Goal: Transaction & Acquisition: Purchase product/service

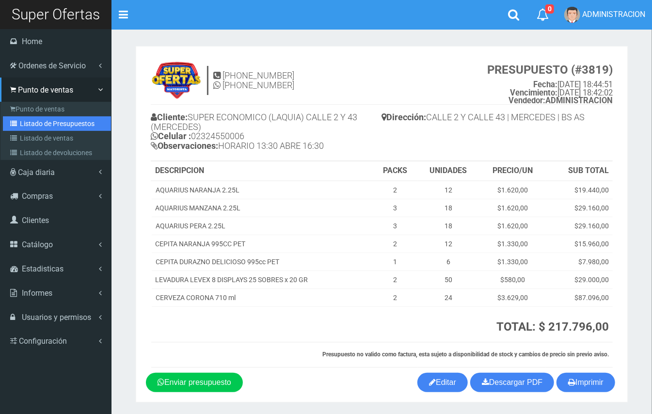
click at [31, 119] on link "Listado de Presupuestos" at bounding box center [57, 123] width 108 height 15
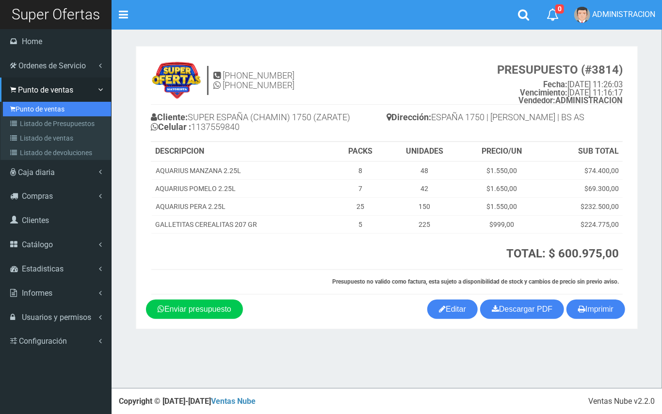
click at [28, 103] on link "Punto de ventas" at bounding box center [57, 109] width 108 height 15
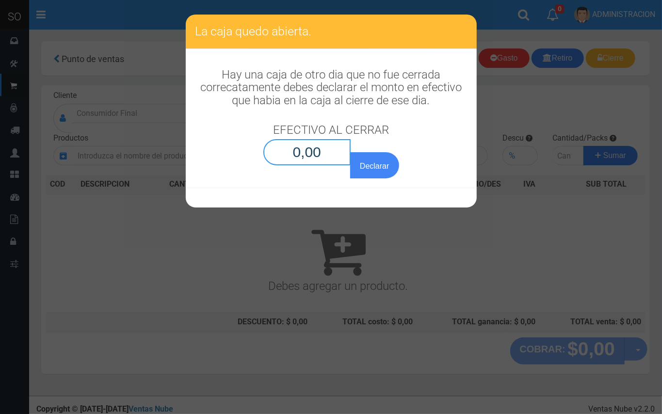
click at [318, 160] on input "0,00" at bounding box center [307, 152] width 88 height 26
type input "0,01"
click at [350, 152] on button "Declarar" at bounding box center [374, 165] width 48 height 26
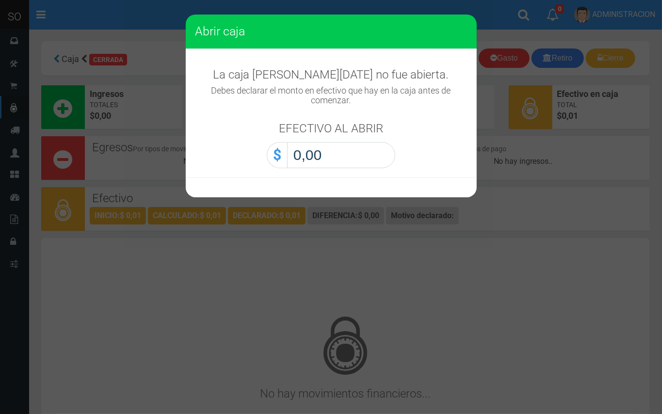
click at [360, 165] on input "0,00" at bounding box center [341, 155] width 108 height 26
type input "0,01"
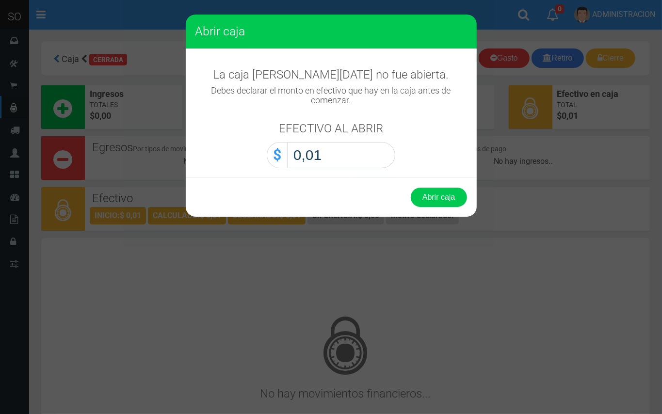
click at [410, 188] on button "Abrir caja" at bounding box center [438, 197] width 56 height 19
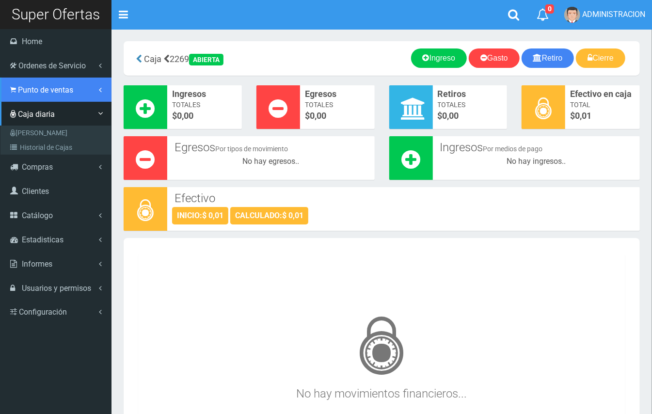
click at [27, 86] on span "Punto de ventas" at bounding box center [45, 89] width 55 height 9
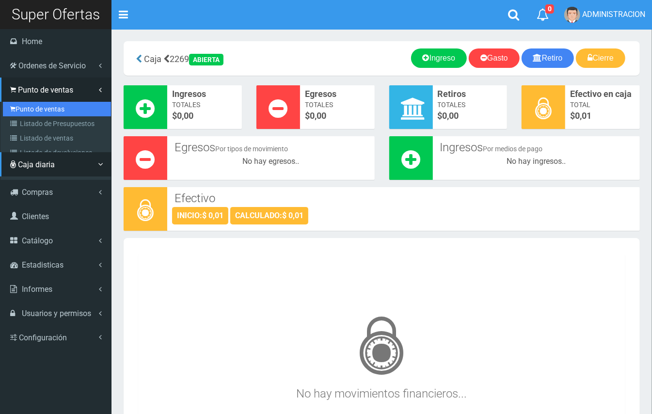
click at [39, 107] on link "Punto de ventas" at bounding box center [57, 109] width 108 height 15
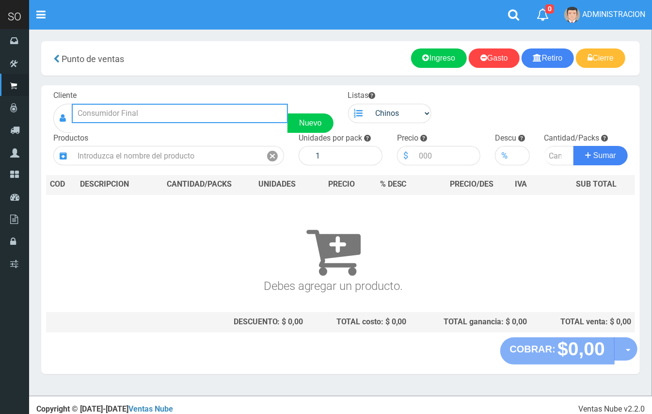
click at [190, 117] on input "text" at bounding box center [180, 113] width 216 height 19
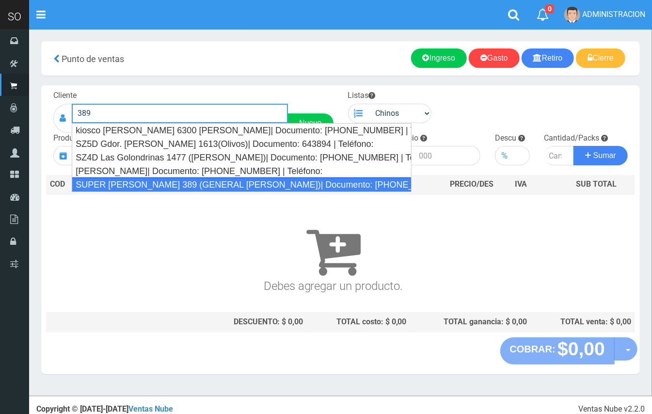
click at [199, 179] on div "SUPER LAVALLE 389 (GENERAL RODRIGUEZ)| Documento: 54043466 | Teléfono:" at bounding box center [242, 184] width 340 height 15
type input "SUPER LAVALLE 389 (GENERAL RODRIGUEZ)| Documento: 54043466 | Teléfono:"
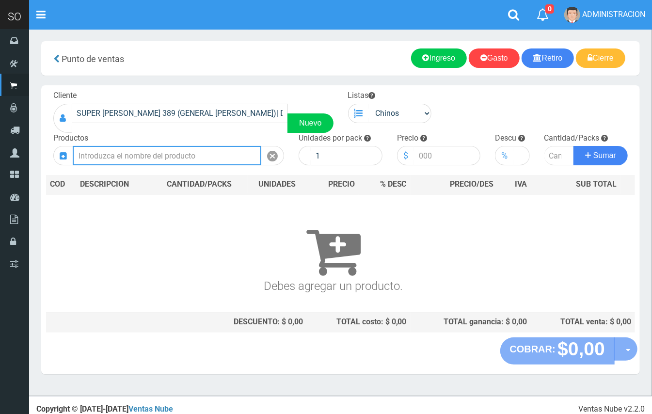
drag, startPoint x: 159, startPoint y: 160, endPoint x: 128, endPoint y: 14, distance: 149.5
click at [158, 150] on input "text" at bounding box center [167, 155] width 189 height 19
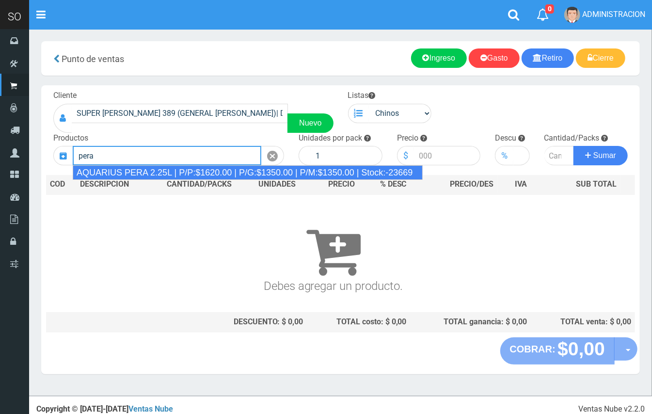
click at [221, 174] on div "AQUARIUS PERA 2.25L | P/P:$1620.00 | P/G:$1350.00 | P/M:$1350.00 | Stock:-23669" at bounding box center [248, 172] width 350 height 15
type input "AQUARIUS PERA 2.25L | P/P:$1620.00 | P/G:$1350.00 | P/M:$1350.00 | Stock:-23669"
type input "6"
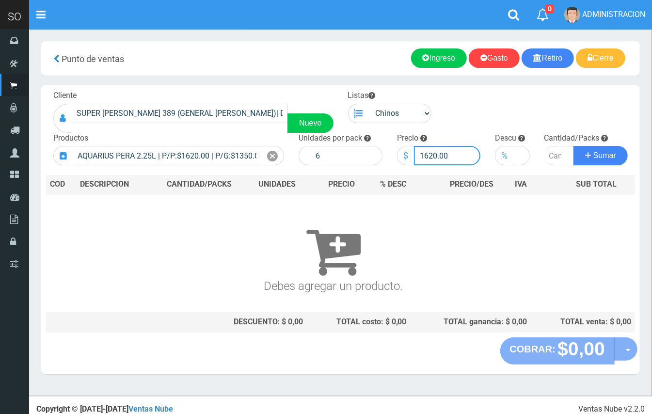
drag, startPoint x: 436, startPoint y: 154, endPoint x: 425, endPoint y: 152, distance: 11.7
click at [425, 152] on input "1620.00" at bounding box center [447, 155] width 67 height 19
type input "1550.00"
click at [550, 150] on input "number" at bounding box center [559, 155] width 30 height 19
type input "30"
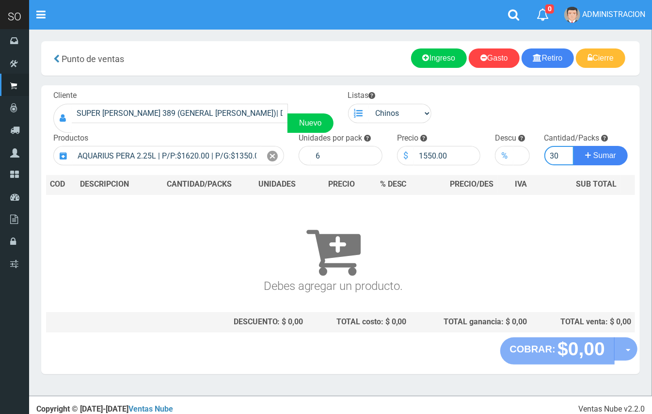
click at [573, 146] on button "Sumar" at bounding box center [600, 155] width 54 height 19
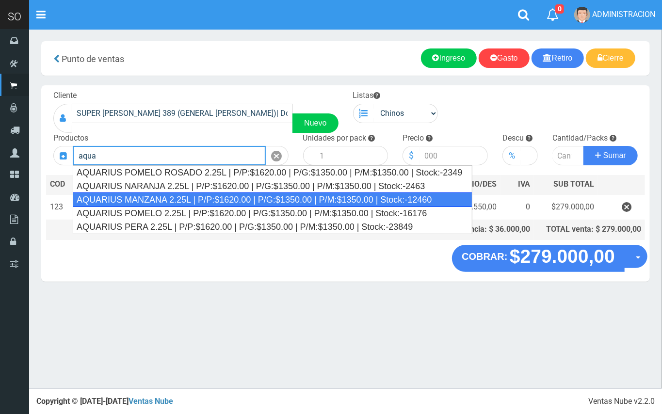
drag, startPoint x: 210, startPoint y: 196, endPoint x: 402, endPoint y: 167, distance: 194.1
click at [210, 196] on div "AQUARIUS MANZANA 2.25L | P/P:$1620.00 | P/G:$1350.00 | P/M:$1350.00 | Stock:-12…" at bounding box center [272, 199] width 399 height 15
type input "AQUARIUS MANZANA 2.25L | P/P:$1620.00 | P/G:$1350.00 | P/M:$1350.00 | Stock:-12…"
type input "6"
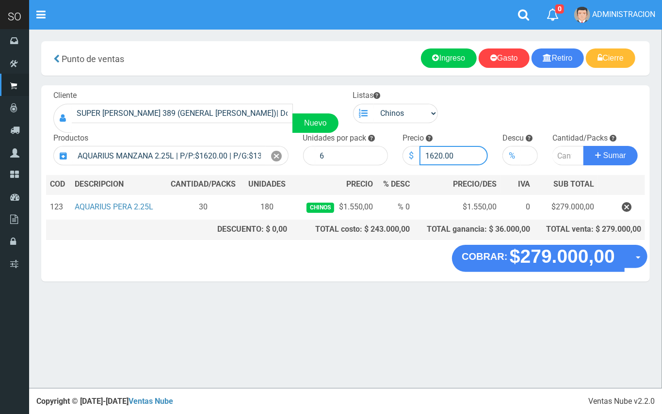
drag, startPoint x: 441, startPoint y: 152, endPoint x: 430, endPoint y: 152, distance: 10.2
click at [430, 152] on input "1620.00" at bounding box center [453, 155] width 68 height 19
type input "1550.00"
click at [561, 149] on input "number" at bounding box center [568, 155] width 32 height 19
type input "10"
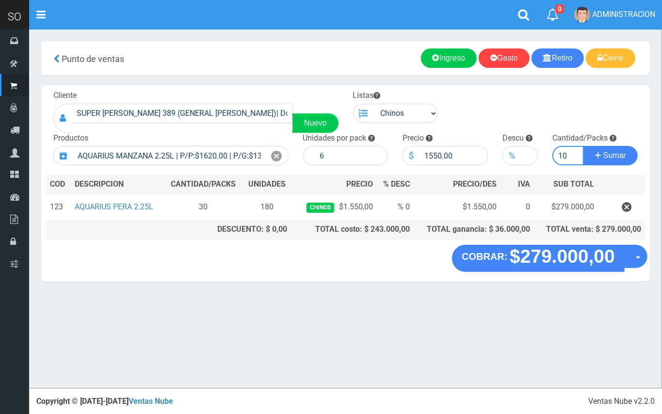
click at [583, 146] on button "Sumar" at bounding box center [610, 155] width 54 height 19
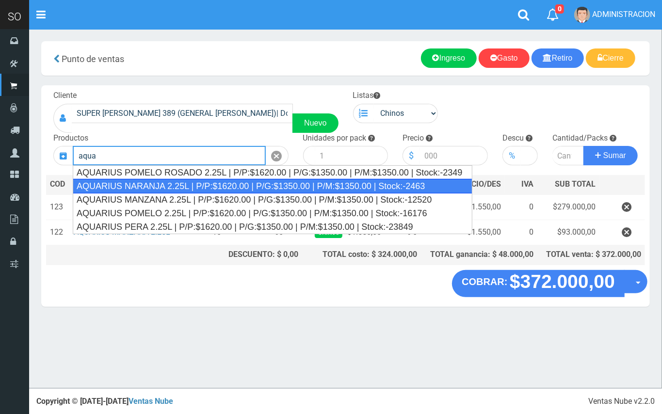
click at [367, 184] on div "AQUARIUS NARANJA 2.25L | P/P:$1620.00 | P/G:$1350.00 | P/M:$1350.00 | Stock:-24…" at bounding box center [272, 186] width 399 height 15
type input "AQUARIUS NARANJA 2.25L | P/P:$1620.00 | P/G:$1350.00 | P/M:$1350.00 | Stock:-24…"
type input "6"
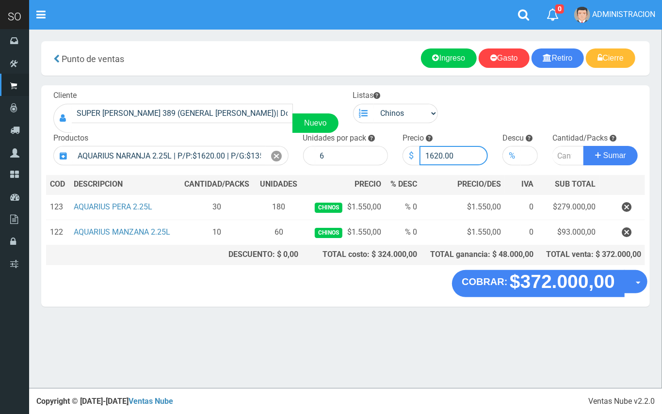
drag, startPoint x: 441, startPoint y: 154, endPoint x: 429, endPoint y: 154, distance: 11.6
click at [429, 154] on input "1620.00" at bounding box center [453, 155] width 68 height 19
type input "1550.00"
click at [558, 161] on input "number" at bounding box center [568, 155] width 32 height 19
type input "10"
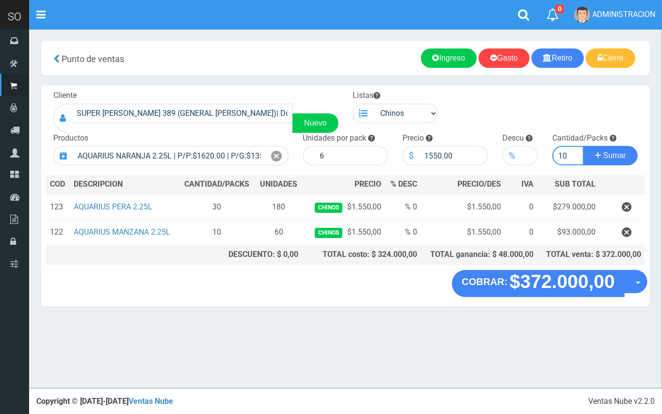
click at [583, 146] on button "Sumar" at bounding box center [610, 155] width 54 height 19
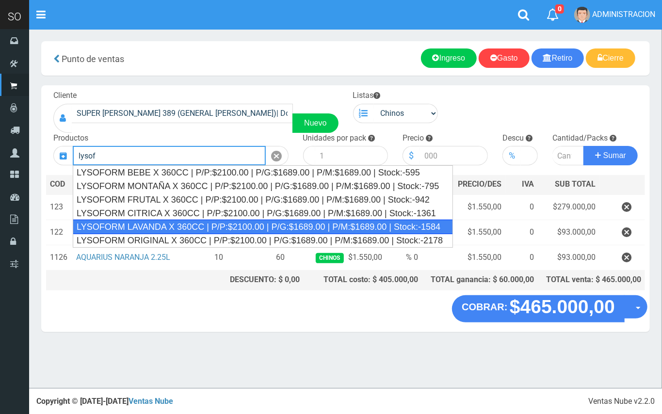
click at [218, 221] on div "LYSOFORM LAVANDA X 360CC | P/P:$2100.00 | P/G:$1689.00 | P/M:$1689.00 | Stock:-…" at bounding box center [263, 227] width 380 height 15
type input "LYSOFORM LAVANDA X 360CC | P/P:$2100.00 | P/G:$1689.00 | P/M:$1689.00 | Stock:-…"
type input "12"
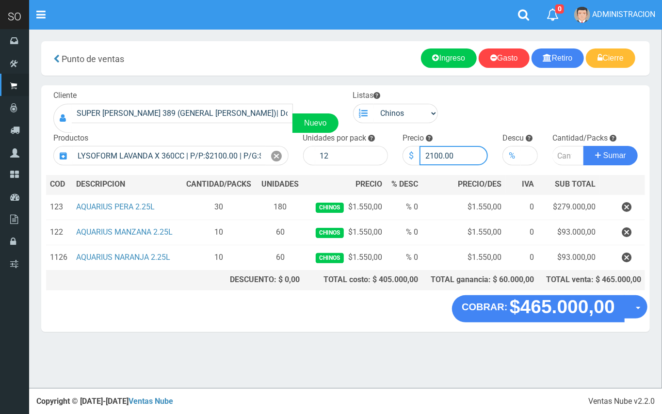
drag, startPoint x: 441, startPoint y: 153, endPoint x: 419, endPoint y: 152, distance: 21.8
click at [419, 152] on input "2100.00" at bounding box center [453, 155] width 68 height 19
type input "1900.00"
click at [561, 155] on input "number" at bounding box center [568, 155] width 32 height 19
type input "3"
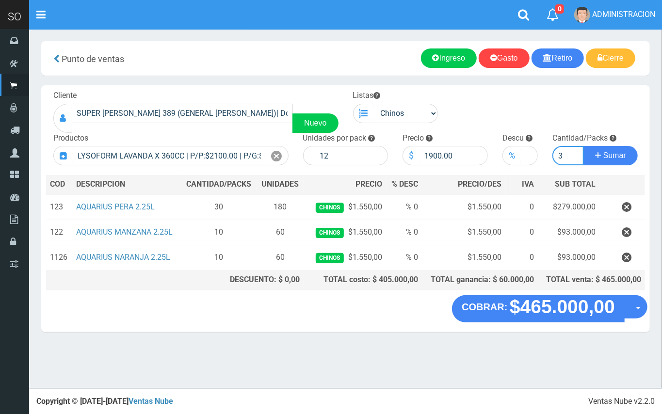
click at [583, 146] on button "Sumar" at bounding box center [610, 155] width 54 height 19
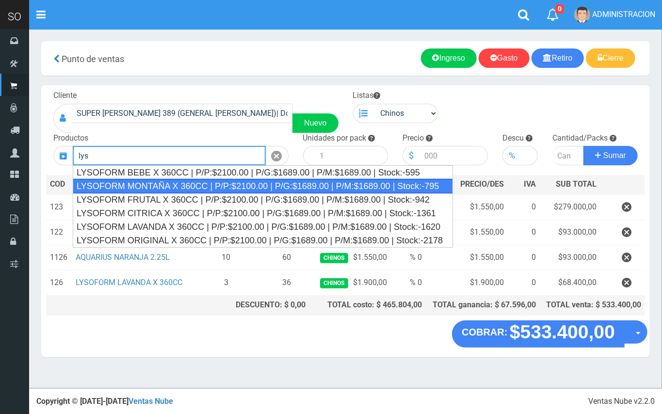
drag, startPoint x: 207, startPoint y: 188, endPoint x: 215, endPoint y: 185, distance: 8.3
click at [207, 187] on div "LYSOFORM MONTAÑA X 360CC | P/P:$2100.00 | P/G:$1689.00 | P/M:$1689.00 | Stock:-…" at bounding box center [263, 186] width 380 height 15
type input "LYSOFORM MONTAÑA X 360CC | P/P:$2100.00 | P/G:$1689.00 | P/M:$1689.00 | Stock:-…"
type input "12"
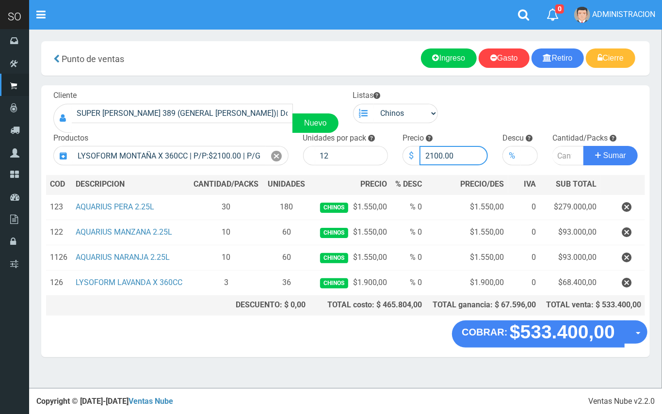
drag, startPoint x: 441, startPoint y: 151, endPoint x: 422, endPoint y: 152, distance: 18.9
click at [422, 152] on input "2100.00" at bounding box center [453, 155] width 68 height 19
type input "1900.00"
click at [561, 156] on input "number" at bounding box center [568, 155] width 32 height 19
type input "2"
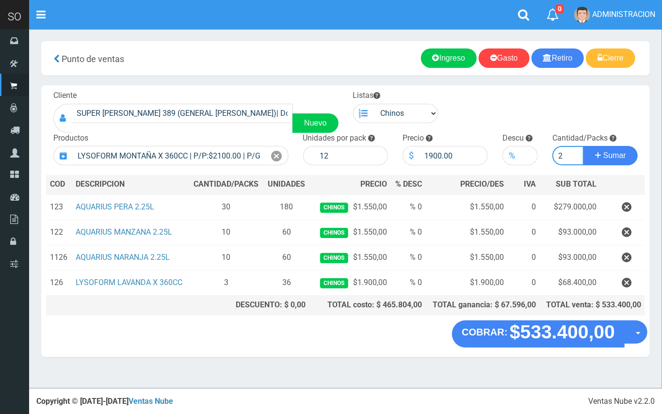
click at [583, 146] on button "Sumar" at bounding box center [610, 155] width 54 height 19
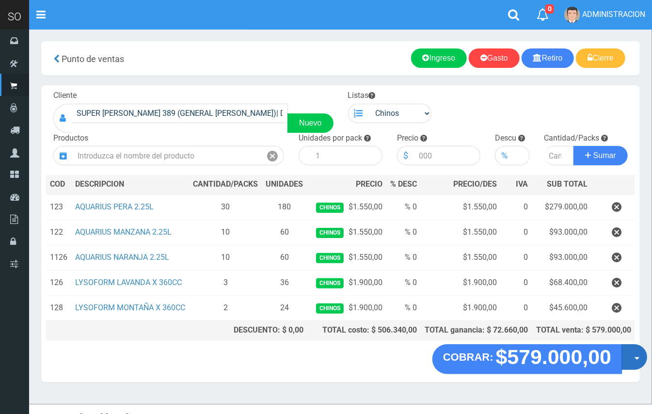
click at [635, 370] on button "Opciones" at bounding box center [634, 357] width 26 height 26
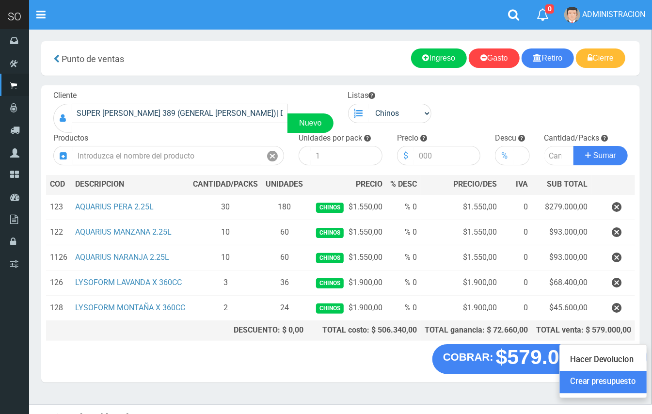
click at [623, 394] on link "Crear presupuesto" at bounding box center [603, 382] width 87 height 22
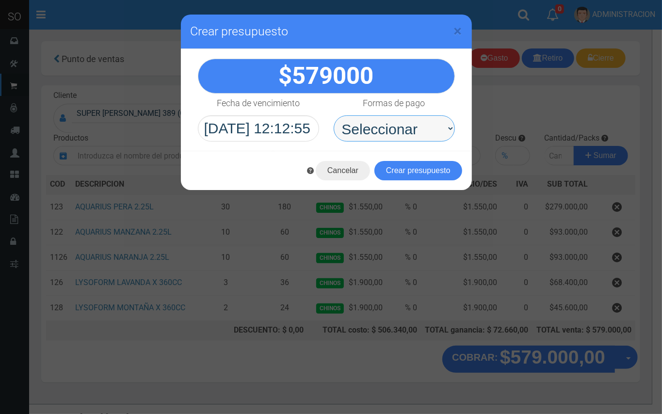
drag, startPoint x: 406, startPoint y: 132, endPoint x: 405, endPoint y: 141, distance: 8.7
click at [406, 132] on select "Seleccionar Efectivo Tarjeta de Crédito Depósito Débito" at bounding box center [393, 128] width 121 height 26
click at [333, 115] on select "Seleccionar Efectivo Tarjeta de Crédito Depósito Débito" at bounding box center [393, 128] width 121 height 26
click at [396, 132] on select "Seleccionar Efectivo Tarjeta de Crédito Depósito Débito" at bounding box center [393, 128] width 121 height 26
select select "Efectivo"
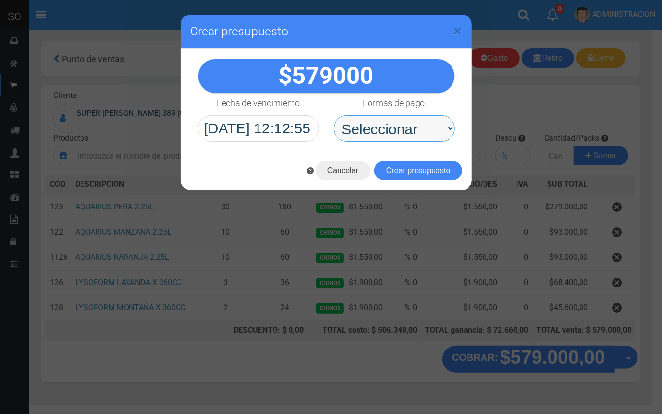
click at [333, 115] on select "Seleccionar Efectivo Tarjeta de Crédito Depósito Débito" at bounding box center [393, 128] width 121 height 26
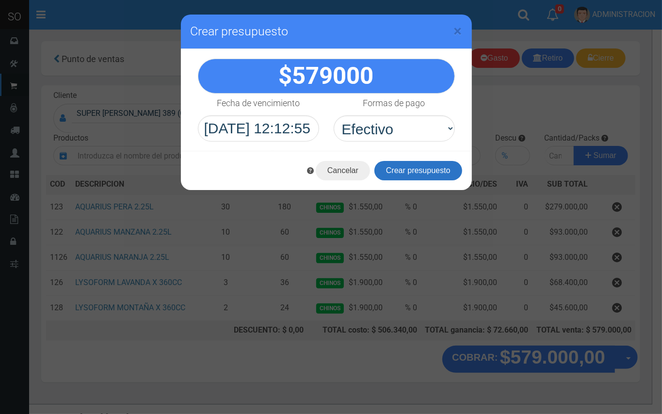
click at [414, 171] on button "Crear presupuesto" at bounding box center [418, 170] width 88 height 19
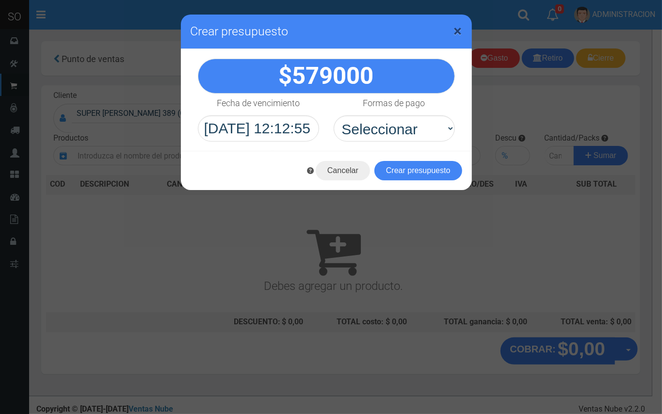
drag, startPoint x: 459, startPoint y: 30, endPoint x: 300, endPoint y: 10, distance: 160.2
click at [457, 30] on span "×" at bounding box center [458, 31] width 8 height 18
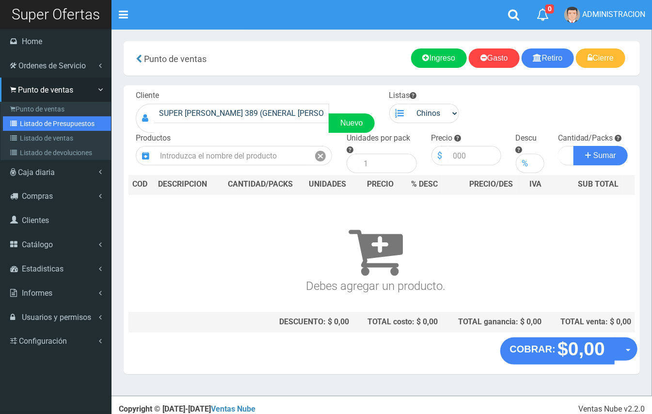
click at [25, 119] on link "Listado de Presupuestos" at bounding box center [57, 123] width 108 height 15
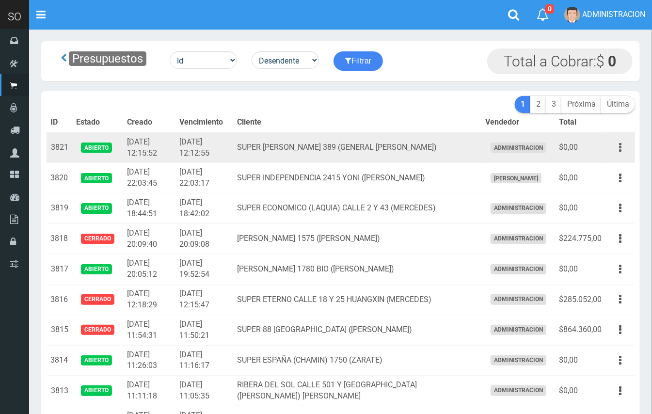
click at [624, 146] on button "button" at bounding box center [620, 147] width 22 height 17
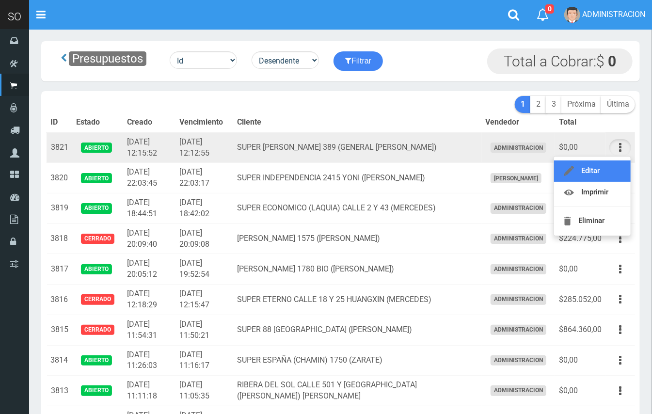
click at [607, 174] on link "Editar" at bounding box center [592, 170] width 77 height 21
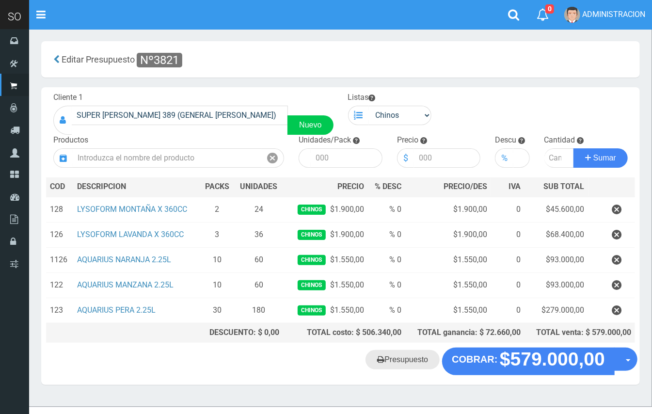
click at [413, 360] on link "Presupuesto" at bounding box center [402, 359] width 74 height 19
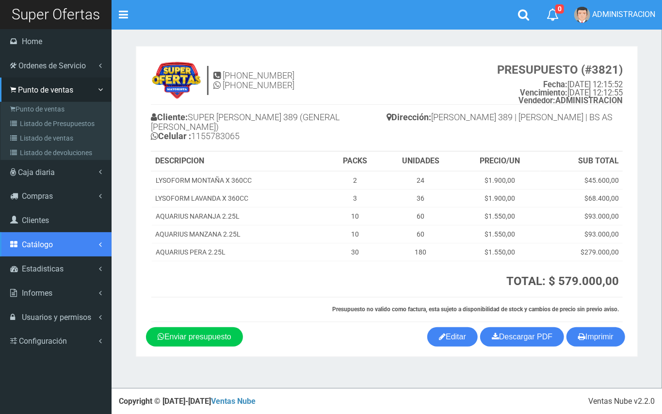
click at [32, 249] on link "Catálogo" at bounding box center [55, 244] width 111 height 24
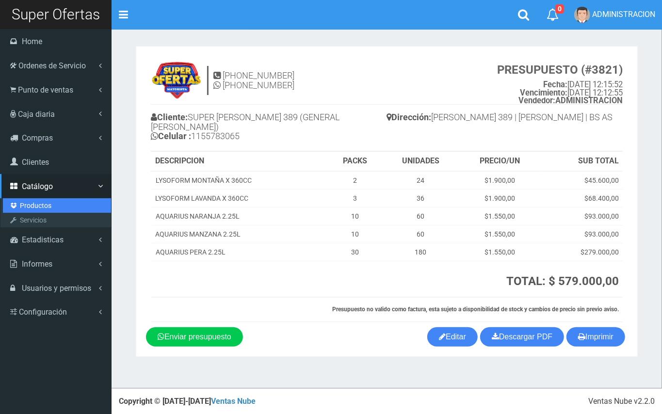
click at [32, 206] on link "Productos" at bounding box center [57, 205] width 108 height 15
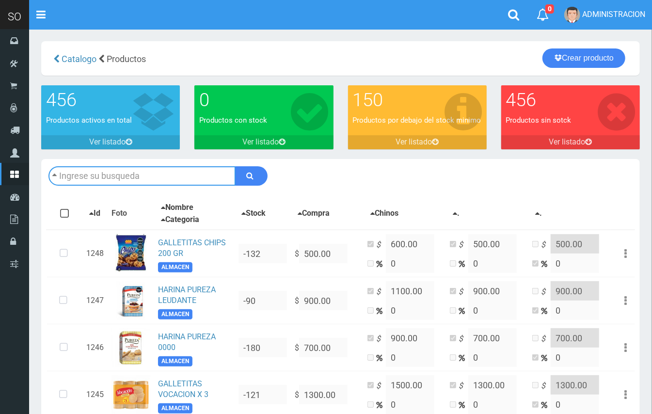
click at [169, 173] on input "text" at bounding box center [141, 175] width 187 height 19
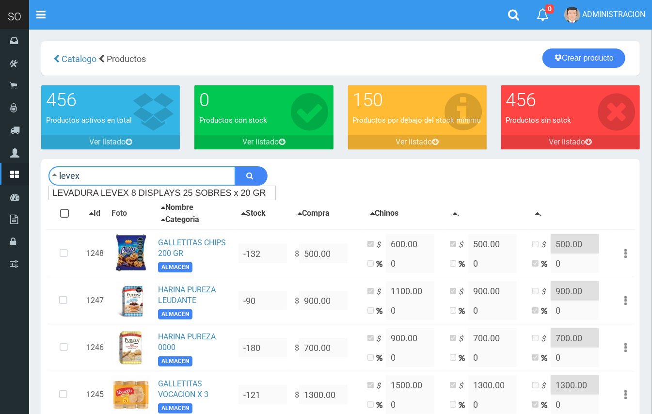
type input "levex"
click at [235, 166] on button "submit" at bounding box center [251, 175] width 32 height 19
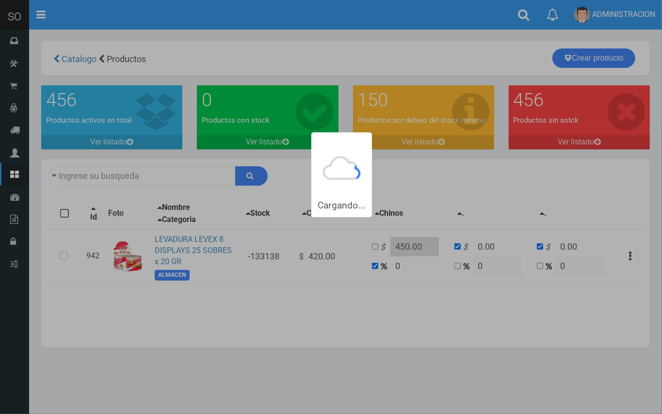
type input "levex"
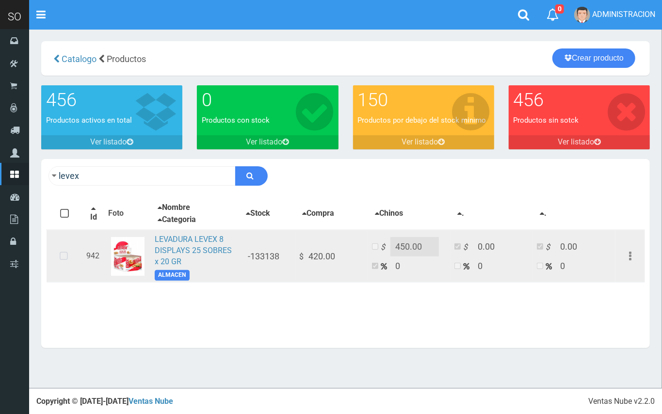
click at [66, 252] on icon at bounding box center [64, 256] width 26 height 32
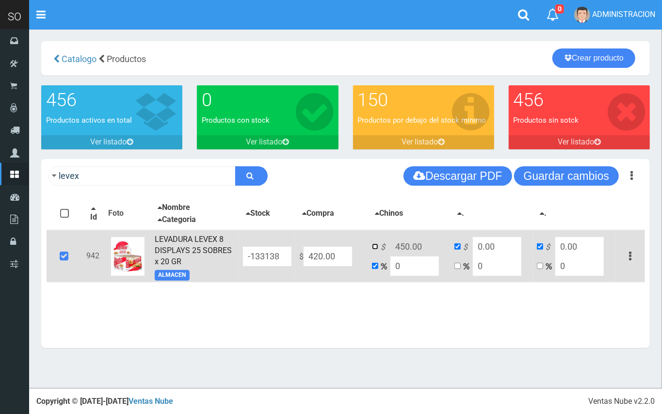
click at [376, 245] on input "checkbox" at bounding box center [375, 246] width 6 height 6
checkbox input "true"
checkbox input "false"
drag, startPoint x: 423, startPoint y: 247, endPoint x: 369, endPoint y: 247, distance: 53.8
click at [369, 247] on td "$ 450.00 0" at bounding box center [409, 256] width 82 height 52
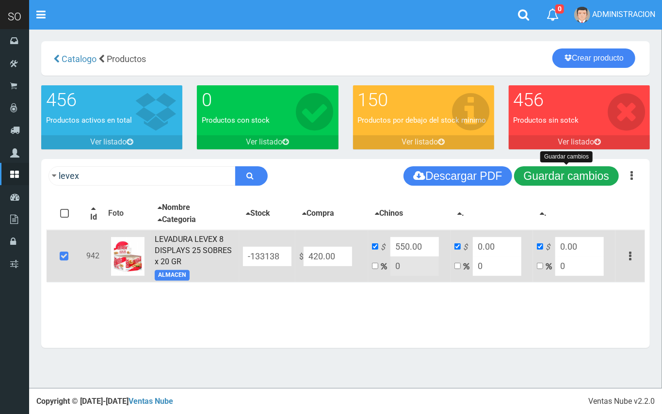
type input "550.00"
click at [562, 169] on button "Guardar cambios" at bounding box center [566, 175] width 105 height 19
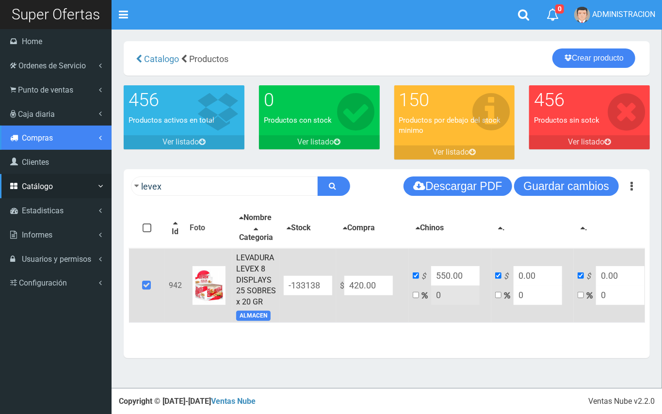
click at [45, 136] on span "Compras" at bounding box center [37, 137] width 31 height 9
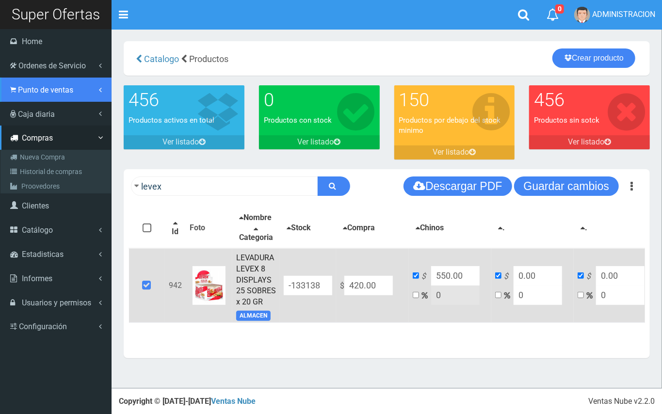
click at [61, 89] on span "Punto de ventas" at bounding box center [45, 89] width 55 height 9
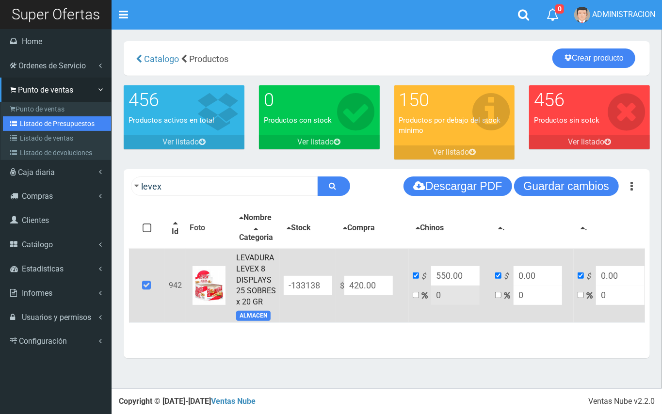
click at [65, 122] on link "Listado de Presupuestos" at bounding box center [57, 123] width 108 height 15
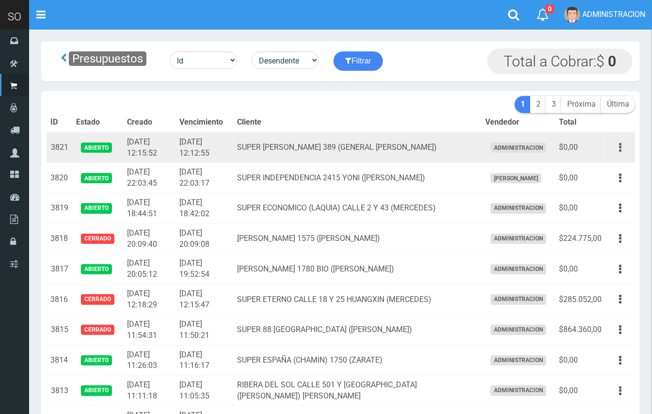
click at [623, 150] on button "button" at bounding box center [620, 147] width 22 height 17
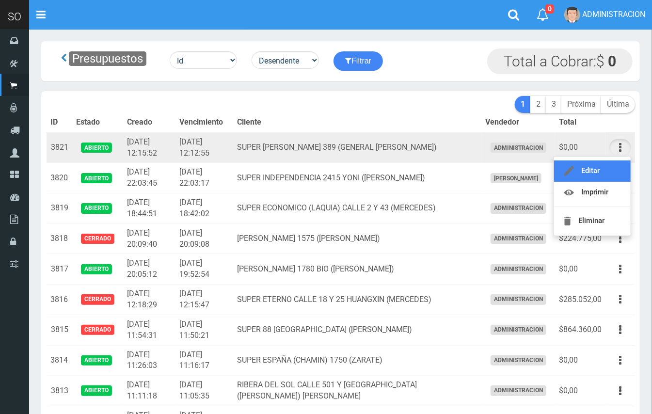
click at [596, 168] on link "Editar" at bounding box center [592, 170] width 77 height 21
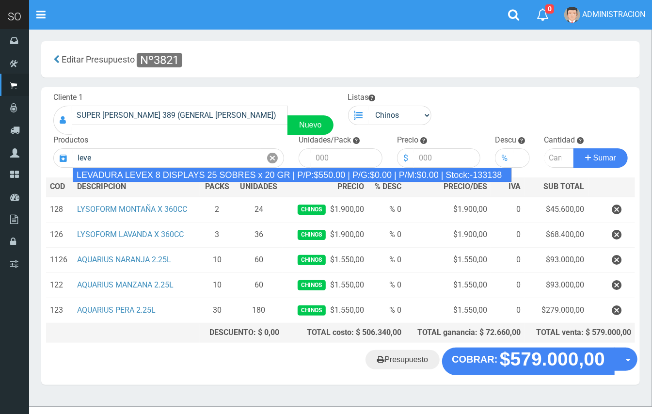
click at [193, 175] on div "LEVADURA LEVEX 8 DISPLAYS 25 SOBRES x 20 GR | P/P:$550.00 | P/G:$0.00 | P/M:$0.…" at bounding box center [292, 175] width 439 height 15
type input "LEVADURA LEVEX 8 DISPLAYS 25 SOBRES x 20 GR | P/P:$550.00 | P/G:$0.00 | P/M:$0.…"
type input "25"
type input "550.00"
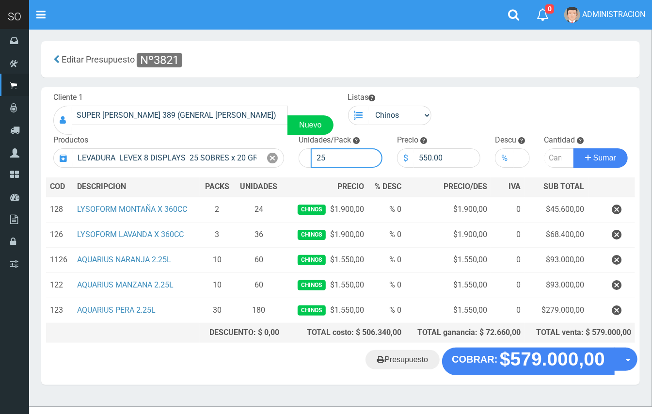
drag, startPoint x: 331, startPoint y: 155, endPoint x: 313, endPoint y: 150, distance: 18.2
click at [313, 150] on input "25" at bounding box center [347, 157] width 72 height 19
type input "200"
click at [552, 158] on input "number" at bounding box center [559, 157] width 30 height 19
type input "1"
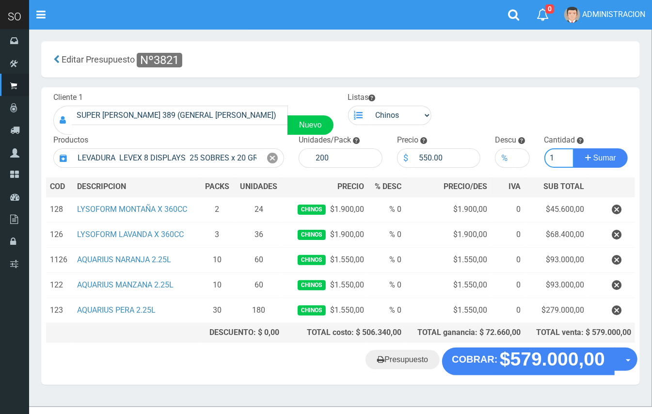
click at [573, 148] on button "Sumar" at bounding box center [600, 157] width 54 height 19
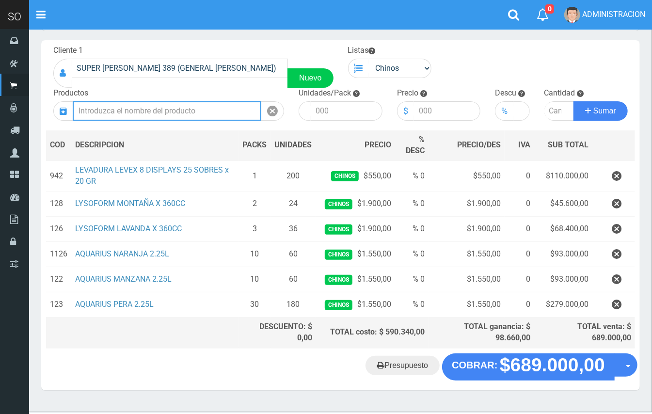
scroll to position [68, 0]
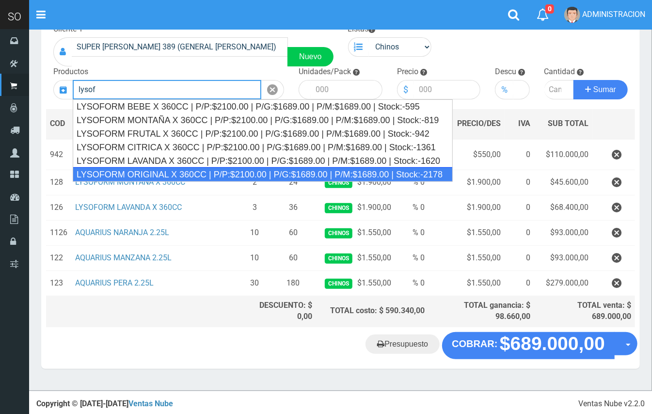
click at [165, 174] on div "LYSOFORM ORIGINAL X 360CC | P/P:$2100.00 | P/G:$1689.00 | P/M:$1689.00 | Stock:…" at bounding box center [263, 174] width 380 height 15
type input "LYSOFORM ORIGINAL X 360CC | P/P:$2100.00 | P/G:$1689.00 | P/M:$1689.00 | Stock:…"
type input "12"
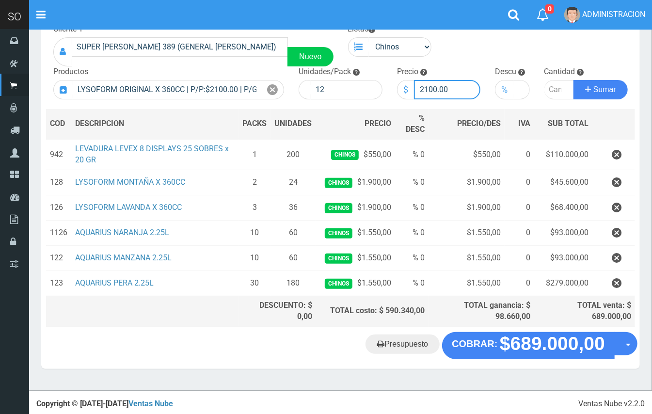
drag, startPoint x: 435, startPoint y: 85, endPoint x: 417, endPoint y: 83, distance: 18.0
click at [417, 83] on input "2100.00" at bounding box center [447, 89] width 67 height 19
type input "1900.00"
click at [555, 81] on input "number" at bounding box center [559, 89] width 30 height 19
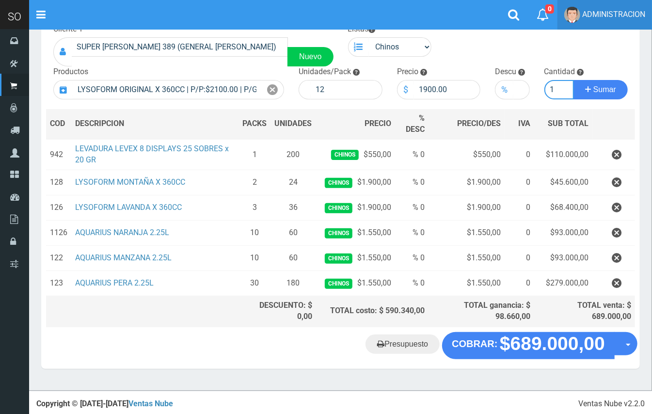
type input "1"
click at [573, 80] on button "Sumar" at bounding box center [600, 89] width 54 height 19
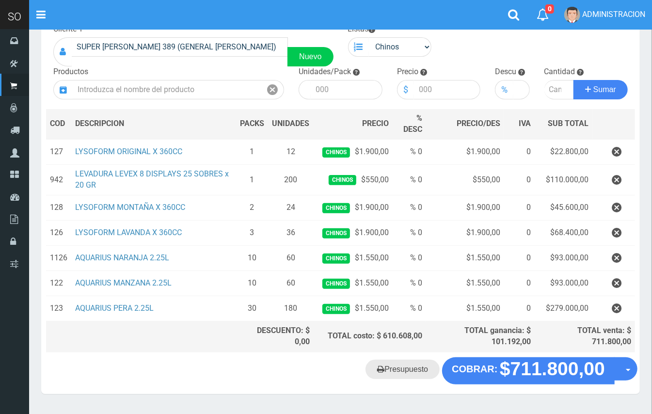
click at [412, 363] on link "Presupuesto" at bounding box center [402, 369] width 74 height 19
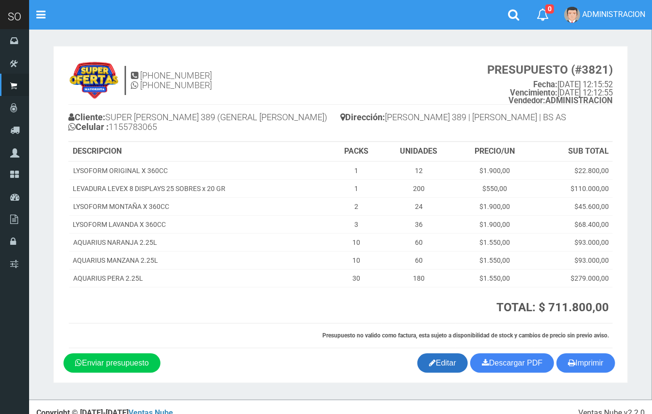
click at [435, 361] on link "Editar" at bounding box center [442, 362] width 50 height 19
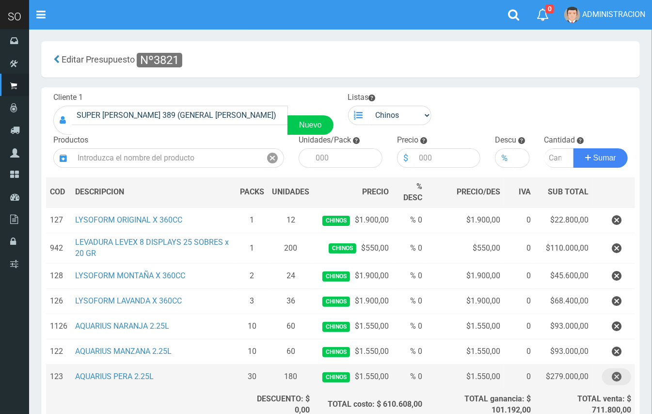
click at [616, 377] on icon "button" at bounding box center [617, 376] width 10 height 17
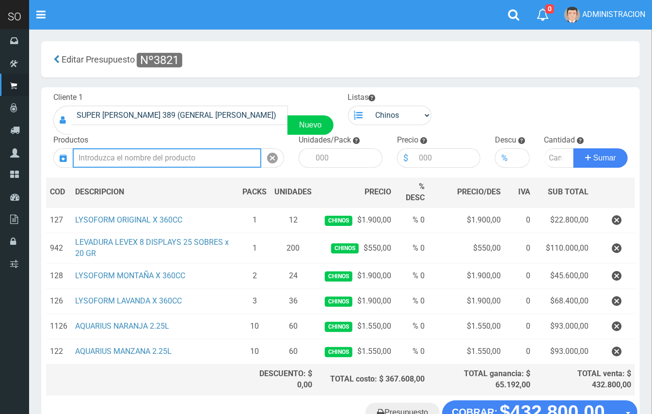
click at [196, 149] on input "text" at bounding box center [167, 157] width 189 height 19
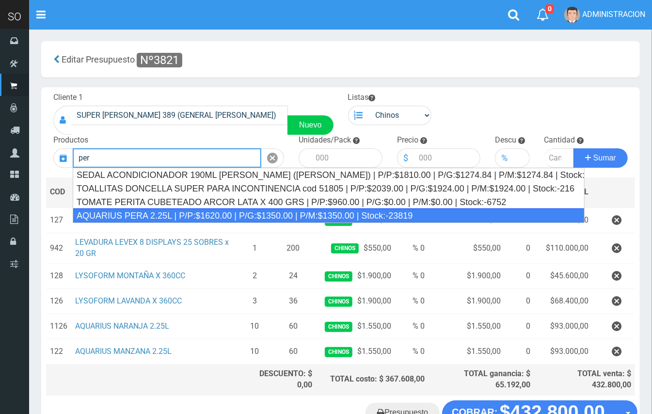
click at [202, 212] on div "AQUARIUS PERA 2.25L | P/P:$1620.00 | P/G:$1350.00 | P/M:$1350.00 | Stock:-23819" at bounding box center [329, 215] width 512 height 15
type input "AQUARIUS PERA 2.25L | P/P:$1620.00 | P/G:$1350.00 | P/M:$1350.00 | Stock:-23819"
type input "6"
type input "1620.00"
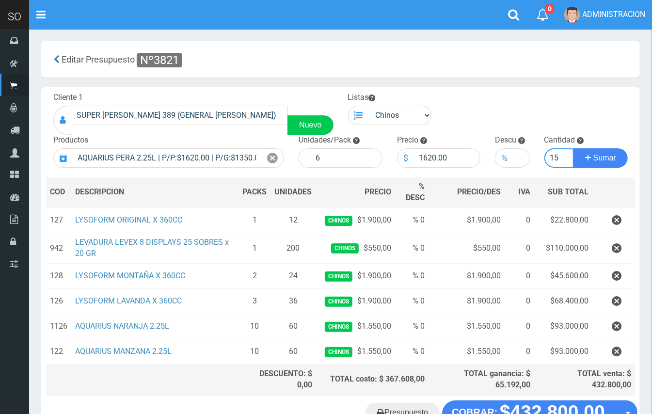
type input "15"
click at [573, 148] on button "Sumar" at bounding box center [600, 157] width 54 height 19
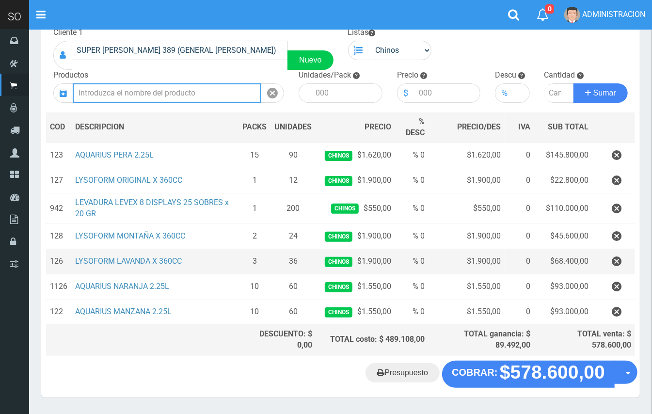
scroll to position [68, 0]
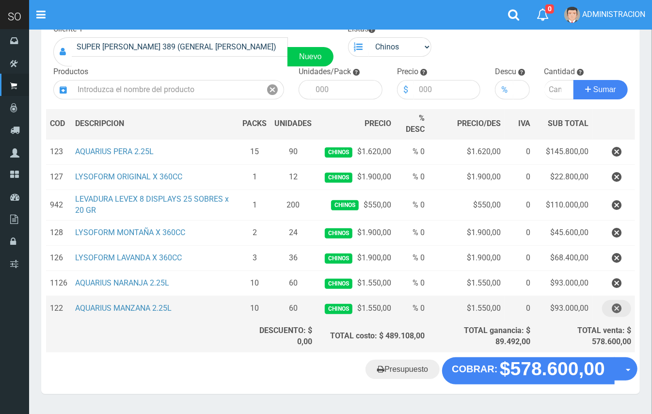
click at [618, 311] on icon "button" at bounding box center [617, 308] width 10 height 17
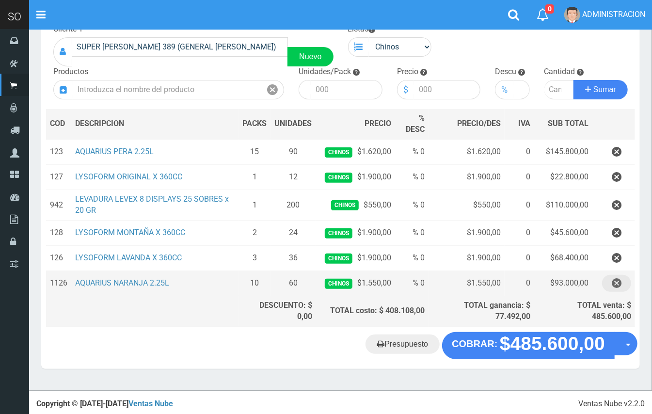
click at [616, 287] on icon "button" at bounding box center [617, 283] width 10 height 17
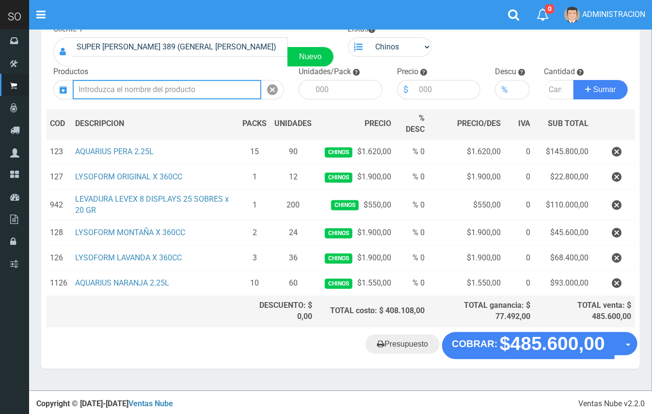
scroll to position [43, 0]
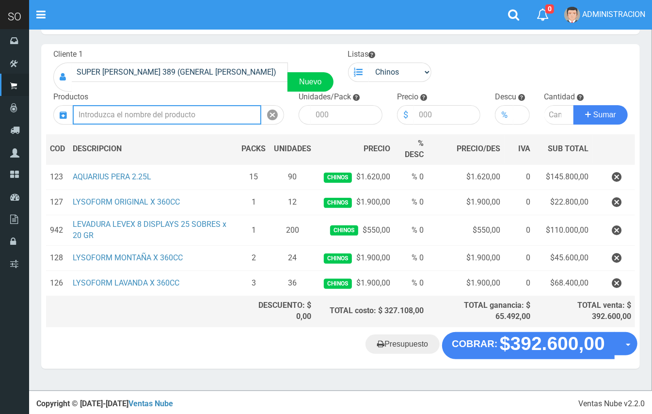
click at [221, 117] on input "text" at bounding box center [167, 114] width 189 height 19
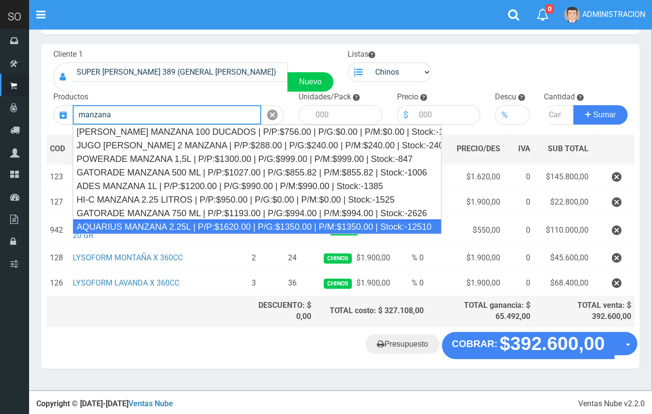
click at [180, 227] on div "AQUARIUS MANZANA 2.25L | P/P:$1620.00 | P/G:$1350.00 | P/M:$1350.00 | Stock:-12…" at bounding box center [257, 227] width 369 height 15
type input "AQUARIUS MANZANA 2.25L | P/P:$1620.00 | P/G:$1350.00 | P/M:$1350.00 | Stock:-12…"
type input "6"
type input "1620.00"
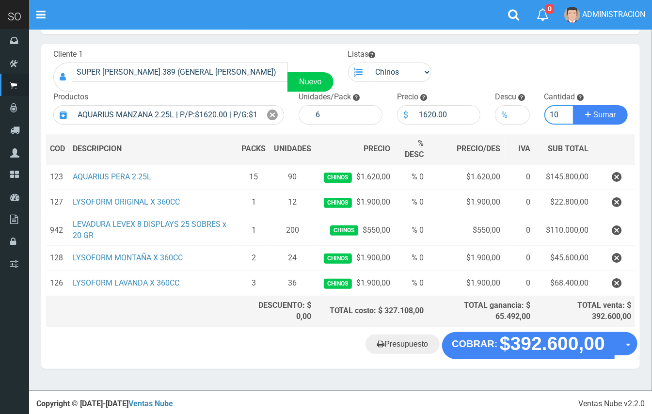
type input "10"
click at [573, 105] on button "Sumar" at bounding box center [600, 114] width 54 height 19
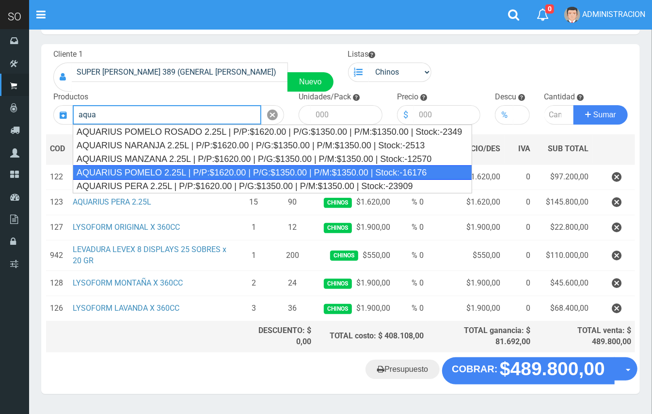
click at [371, 167] on div "AQUARIUS POMELO 2.25L | P/P:$1620.00 | P/G:$1350.00 | P/M:$1350.00 | Stock:-161…" at bounding box center [272, 172] width 399 height 15
type input "AQUARIUS POMELO 2.25L | P/P:$1620.00 | P/G:$1350.00 | P/M:$1350.00 | Stock:-161…"
type input "6"
type input "1620.00"
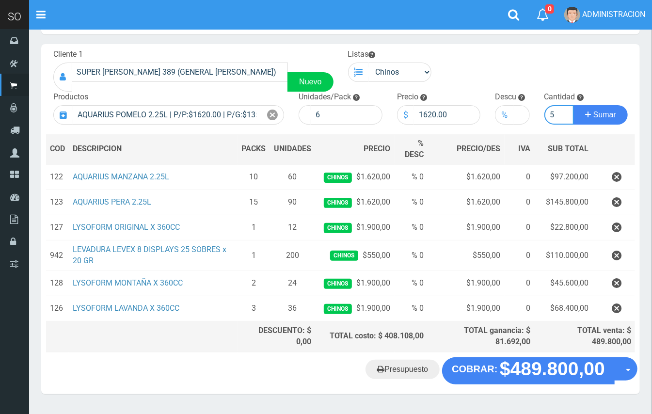
type input "5"
click at [573, 105] on button "Sumar" at bounding box center [600, 114] width 54 height 19
